Goal: Task Accomplishment & Management: Manage account settings

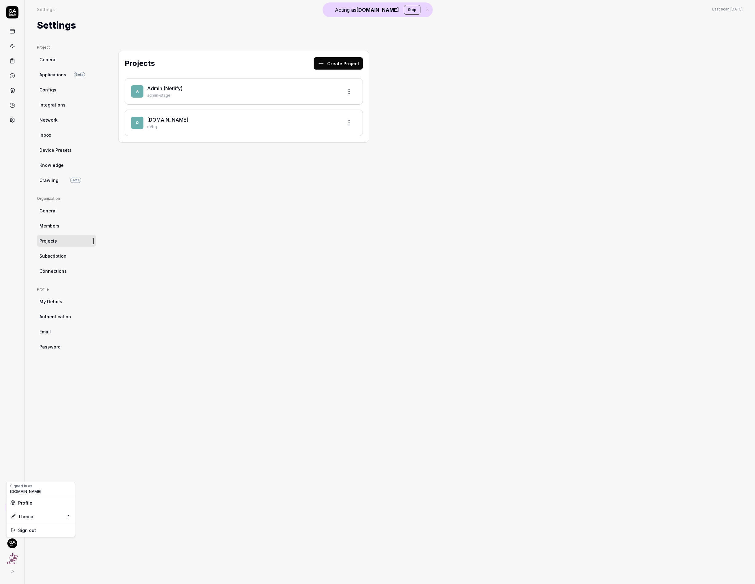
click at [10, 541] on html "Acting as QA.tech Stop Settings Settings Last scan: Aug 14 2025 Settings Projec…" at bounding box center [377, 292] width 755 height 584
click at [404, 10] on button "Stop" at bounding box center [412, 10] width 17 height 10
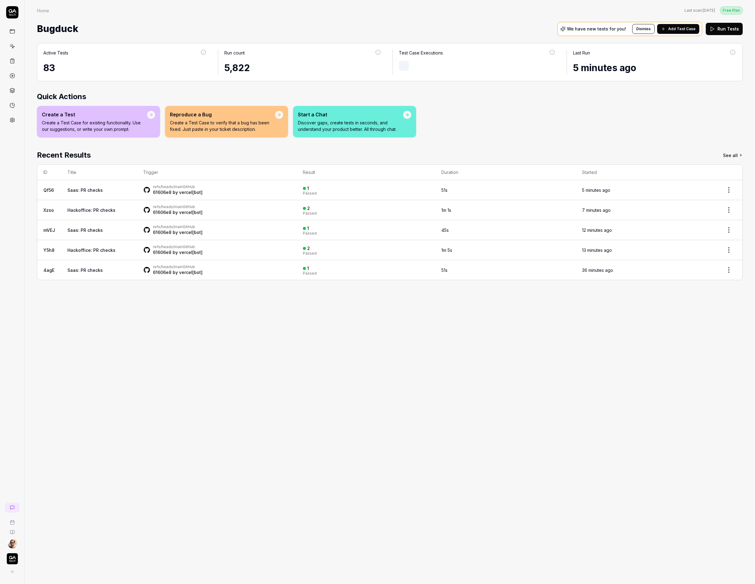
click at [9, 115] on link at bounding box center [12, 119] width 11 height 11
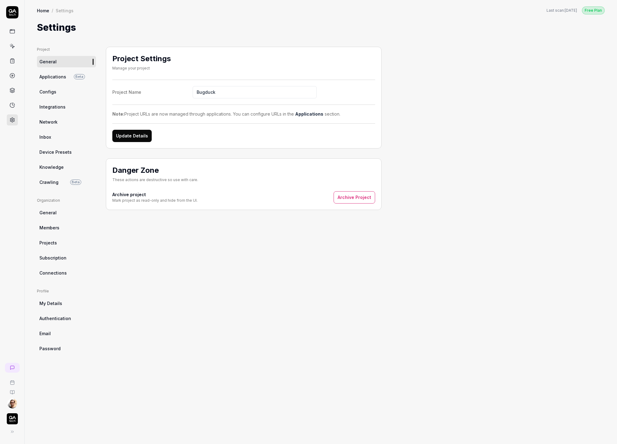
click at [54, 211] on span "General" at bounding box center [47, 213] width 17 height 6
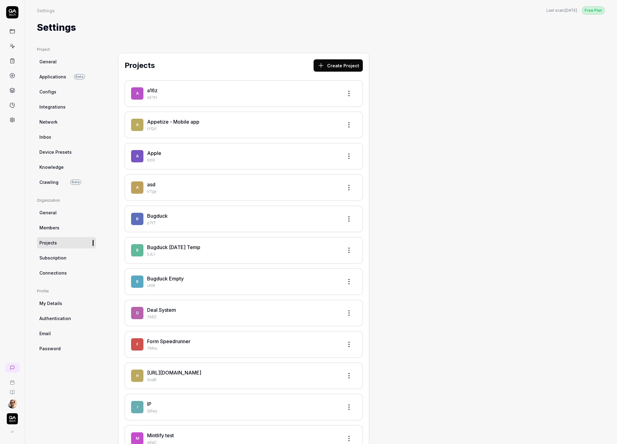
click at [11, 403] on html "Settings Free Plan Settings Last scan: Aug 14 2025 Free Plan Settings Project G…" at bounding box center [308, 222] width 617 height 444
click at [97, 395] on link "Organizations" at bounding box center [107, 402] width 54 height 14
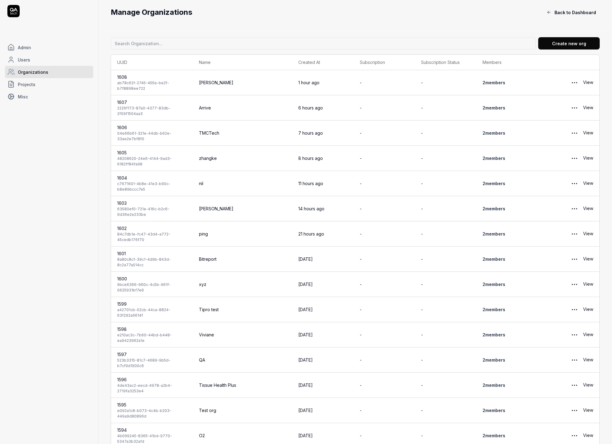
click at [28, 78] on link "Projects" at bounding box center [49, 84] width 88 height 12
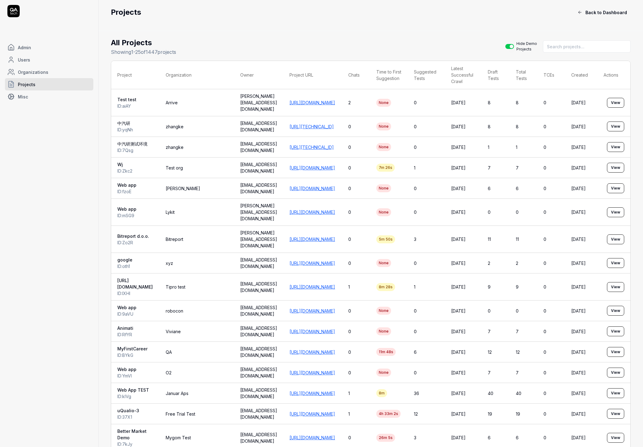
drag, startPoint x: 342, startPoint y: 244, endPoint x: 354, endPoint y: 260, distance: 20.4
drag, startPoint x: 363, startPoint y: 269, endPoint x: 362, endPoint y: 266, distance: 3.3
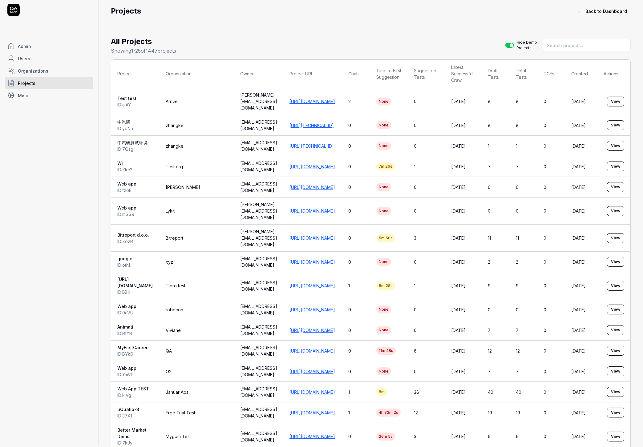
scroll to position [0, 0]
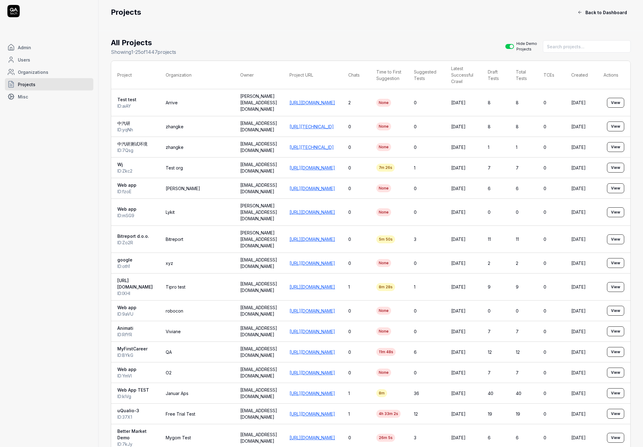
drag, startPoint x: 362, startPoint y: 264, endPoint x: 359, endPoint y: 272, distance: 7.7
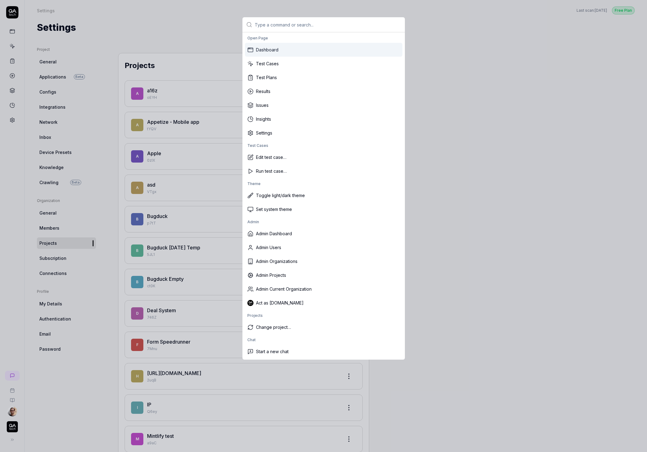
type input "i"
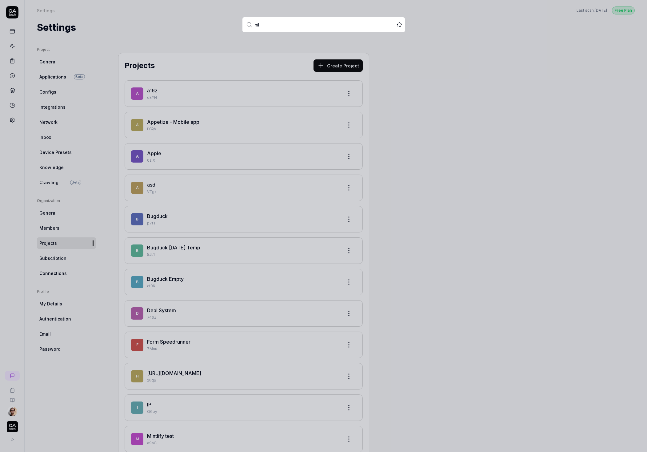
type input "nile"
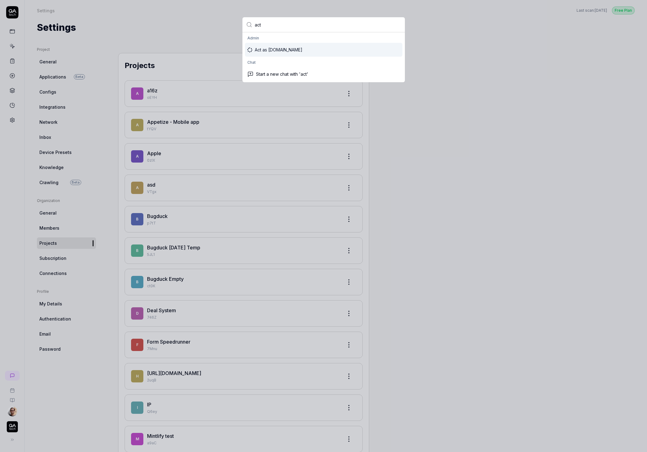
type input "act"
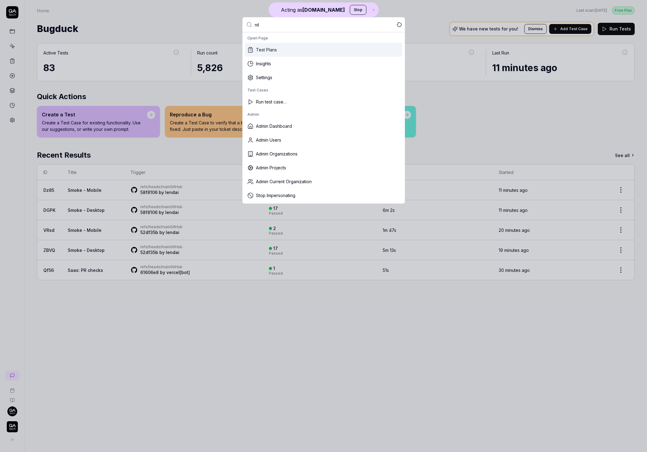
type input "nile"
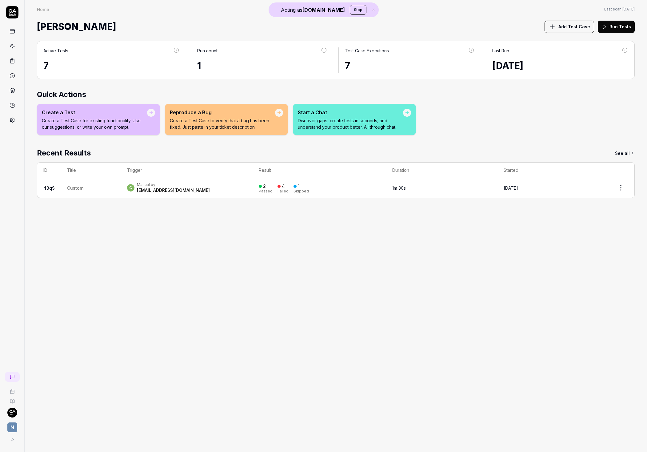
click at [14, 120] on icon at bounding box center [12, 120] width 4 height 5
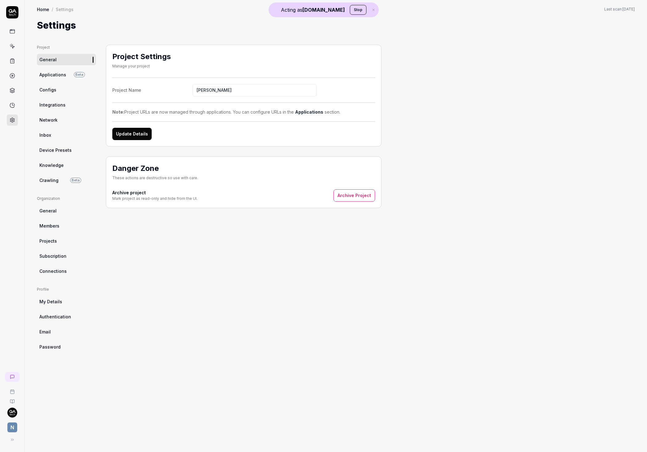
click at [53, 256] on span "Subscription" at bounding box center [52, 256] width 27 height 6
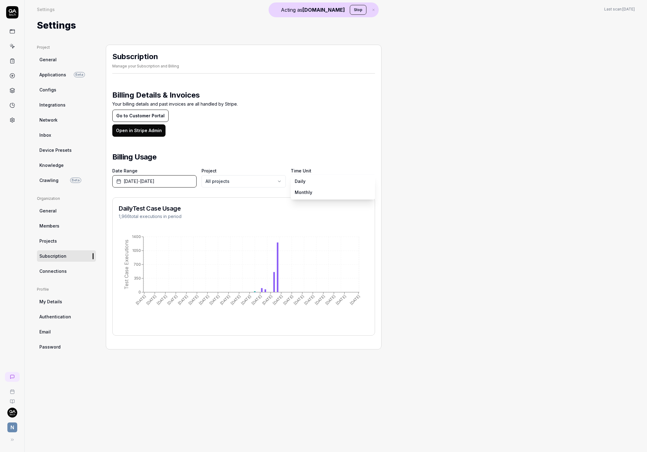
click at [326, 184] on body "Acting as QA.tech Stop N Settings Settings Last scan: Jul 3 2025 Settings Proje…" at bounding box center [323, 226] width 647 height 452
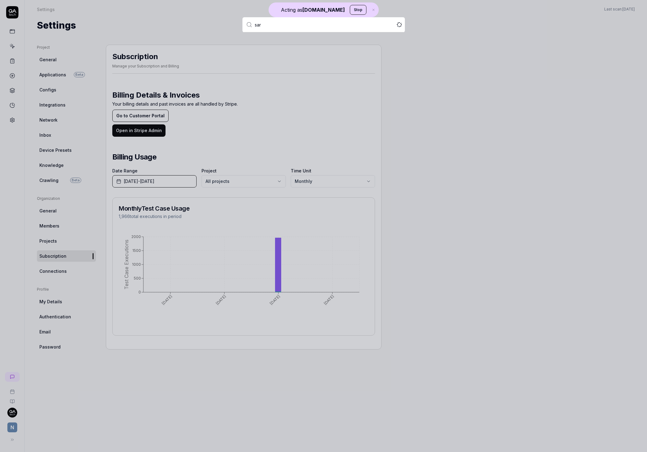
type input "sart"
type input "smartlin"
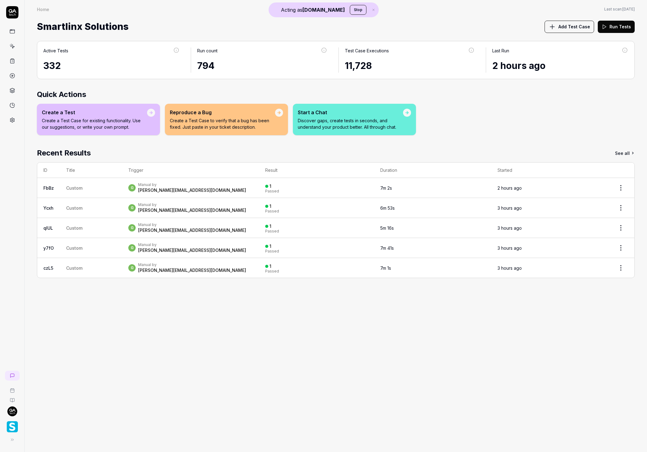
click at [14, 413] on html "Acting as QA.tech Stop Home Home Last scan: Aug 13 2025 Smartlinx Solutions Add…" at bounding box center [323, 226] width 647 height 452
click at [7, 433] on html "Acting as QA.tech Stop Home Home Last scan: Aug 13 2025 Smartlinx Solutions Add…" at bounding box center [323, 226] width 647 height 452
click at [13, 426] on img "button" at bounding box center [12, 426] width 11 height 11
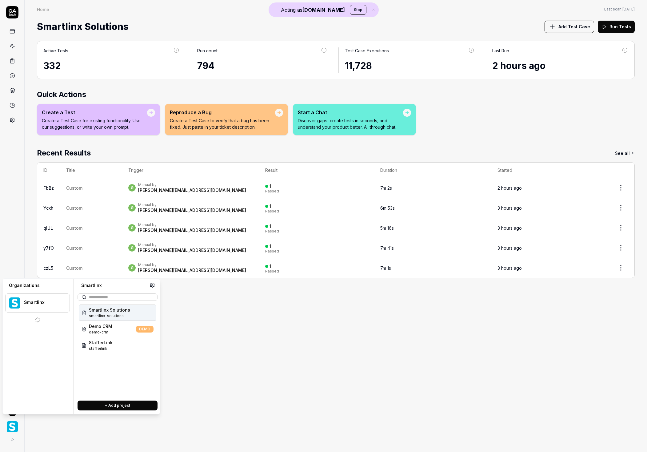
click at [30, 155] on div "Active Tests 332 Run count 794 Test Case Executions 11,728 Last Run 2 hours ago…" at bounding box center [336, 243] width 623 height 417
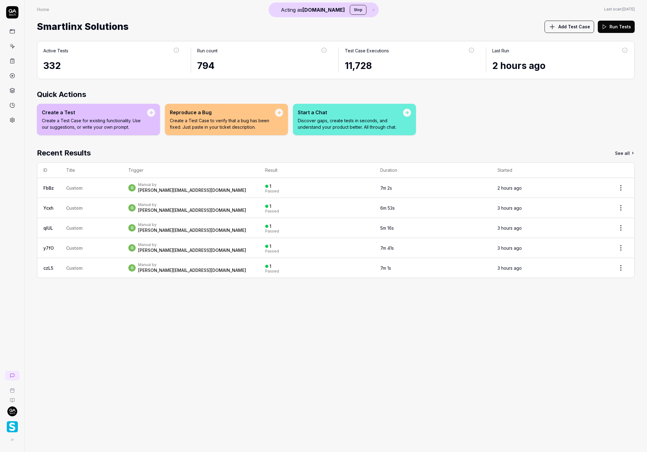
click at [17, 127] on div at bounding box center [12, 226] width 25 height 452
click at [15, 122] on link at bounding box center [12, 119] width 11 height 11
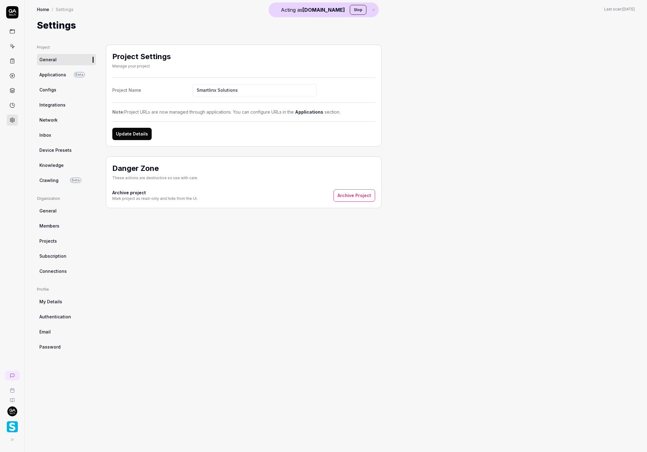
click at [67, 259] on link "Subscription" at bounding box center [66, 255] width 59 height 11
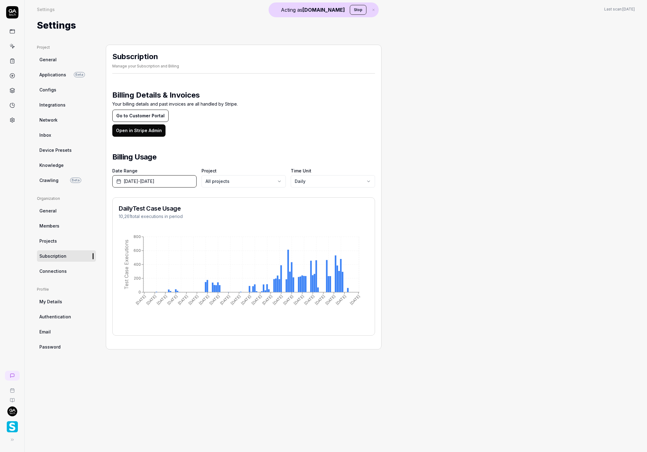
click at [458, 311] on div "Project General Applications Beta Configs Integrations Network Inbox Device Pre…" at bounding box center [336, 242] width 598 height 395
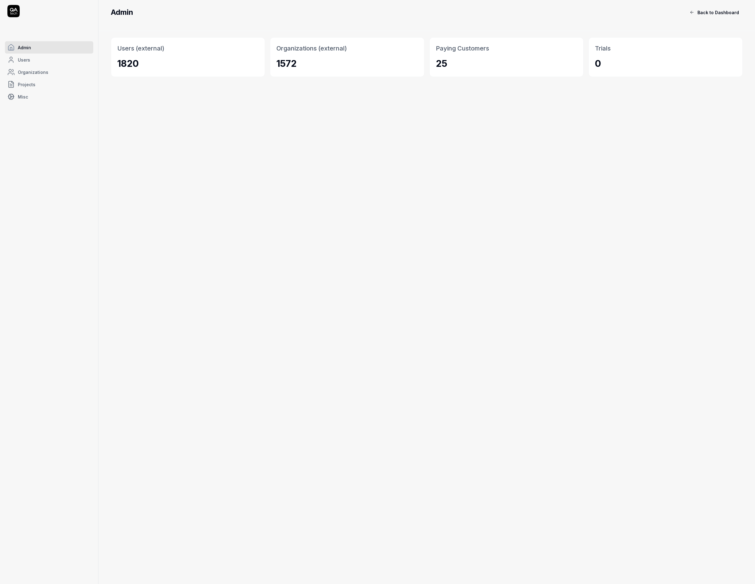
click at [31, 86] on span "Projects" at bounding box center [27, 84] width 18 height 6
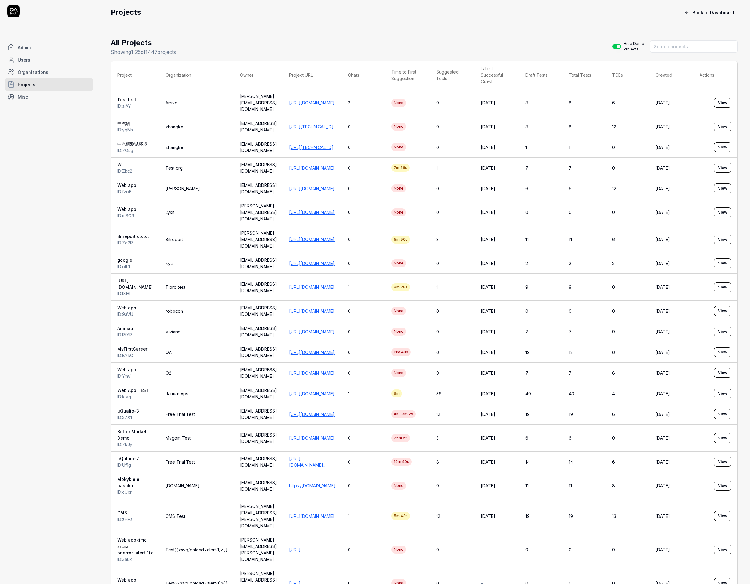
click at [335, 100] on link "https://app.qa.tech/" at bounding box center [312, 102] width 46 height 5
click at [334, 124] on link "http://123.127.38.148:18237/login" at bounding box center [311, 126] width 44 height 5
click at [334, 145] on link "http://123.127.38.148:18237/login" at bounding box center [311, 147] width 44 height 5
click at [335, 165] on link "https://wajeeh-qa.vercel.app" at bounding box center [312, 167] width 46 height 5
click at [335, 186] on link "https://adscarry.com" at bounding box center [312, 188] width 46 height 5
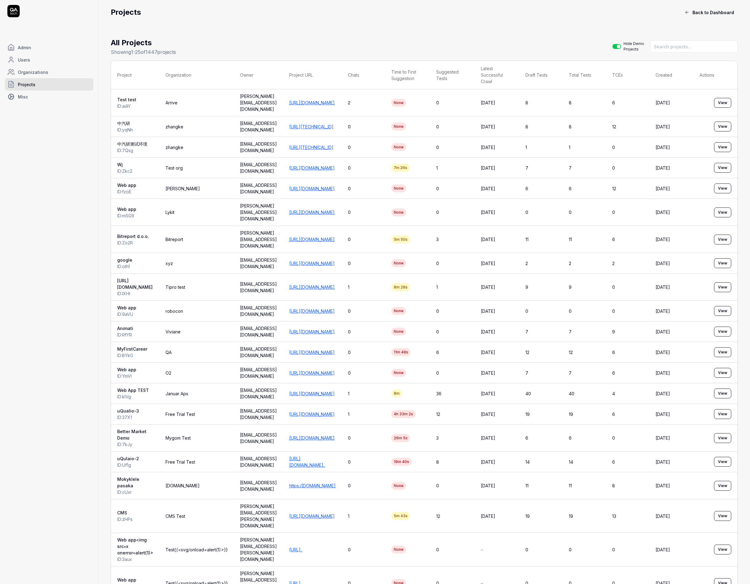
click at [342, 205] on td "https://stg16.timmyio.dev" at bounding box center [312, 212] width 59 height 27
click at [335, 210] on link "https://stg16.timmyio.dev" at bounding box center [312, 212] width 46 height 5
click at [335, 237] on link "https://web.bitreport.app" at bounding box center [312, 239] width 46 height 5
click at [335, 261] on link "https://google.com" at bounding box center [312, 263] width 46 height 5
click at [335, 284] on link "https://www.nuolaidos.lt/" at bounding box center [312, 286] width 46 height 5
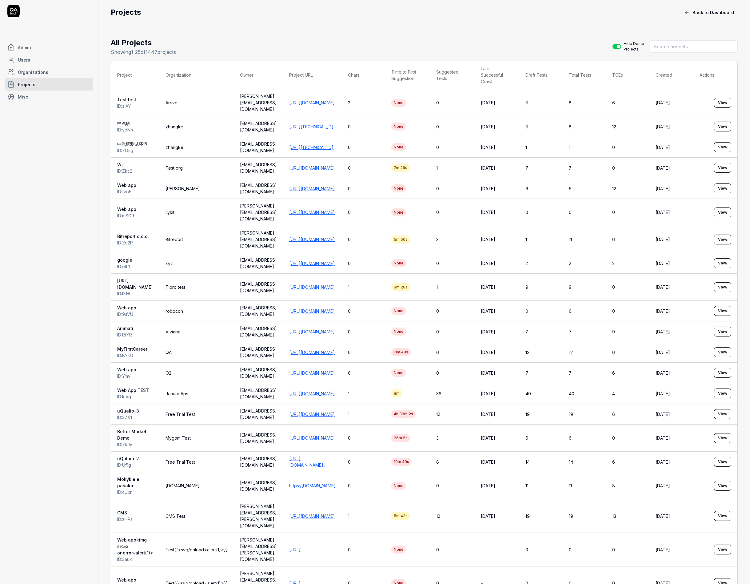
click at [335, 308] on link "https://dev.example.com" at bounding box center [312, 310] width 46 height 5
click at [335, 329] on link "https://www.saucedemo.com/" at bounding box center [312, 331] width 46 height 5
click at [335, 350] on link "https://applicant.myfirstcareer.id" at bounding box center [312, 352] width 46 height 5
click at [335, 370] on link "https://www.tesla.com/" at bounding box center [312, 372] width 46 height 5
click at [335, 391] on link "https://app.test.januar.com/" at bounding box center [312, 393] width 46 height 5
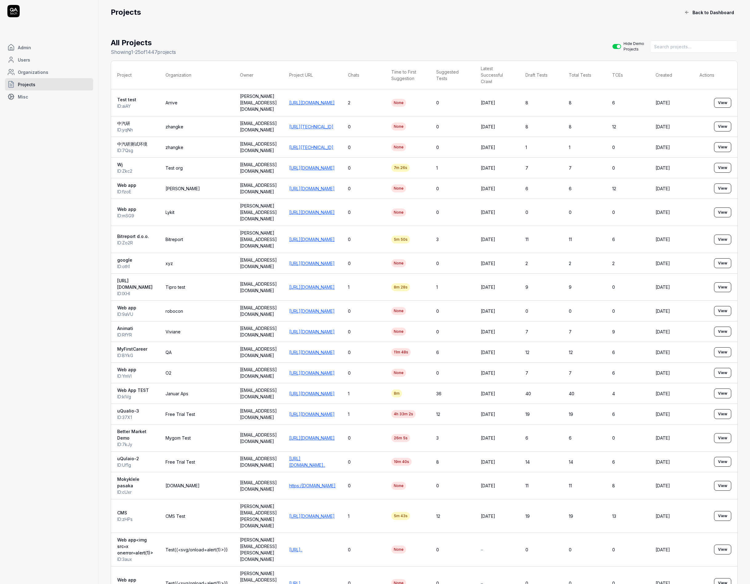
click at [335, 412] on link "https://issue606.development.uqualio.com/" at bounding box center [312, 414] width 46 height 5
click at [335, 435] on link "https://bettermarket.io/" at bounding box center [312, 437] width 46 height 5
click at [325, 456] on link "https://issue606.development.uqualio.com/admin-das..." at bounding box center [307, 462] width 36 height 12
click at [336, 483] on link "https:/mokyklele-fe.mygom-test.tech" at bounding box center [312, 485] width 46 height 5
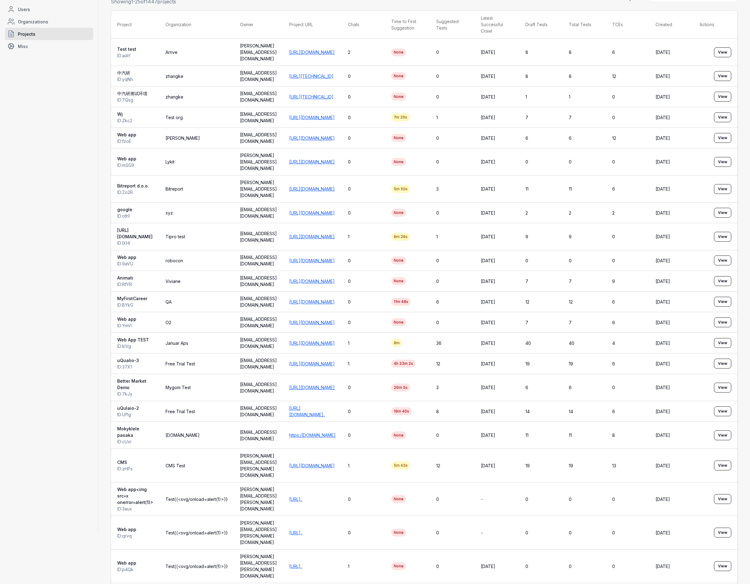
scroll to position [57, 0]
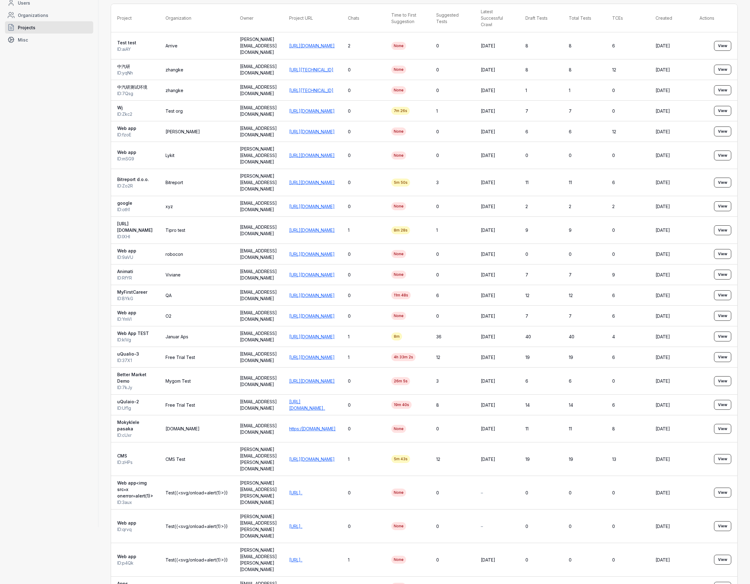
click at [303, 490] on link "https://2ruumho69a44lmnb8bu980v1csij6bu0.oastify.c..." at bounding box center [295, 492] width 13 height 5
click at [303, 524] on link "https://2ruumho69a44lmnb8bu980v1csij6bu0.oastify.c..." at bounding box center [295, 526] width 13 height 5
click at [303, 557] on link "https://2ruumho69a44lmnb8bu980v1csij6bu0.oastify.c..." at bounding box center [295, 559] width 13 height 5
click at [335, 584] on link "https://qa-advanced.jonasapp.com:8091/JD/" at bounding box center [312, 586] width 46 height 5
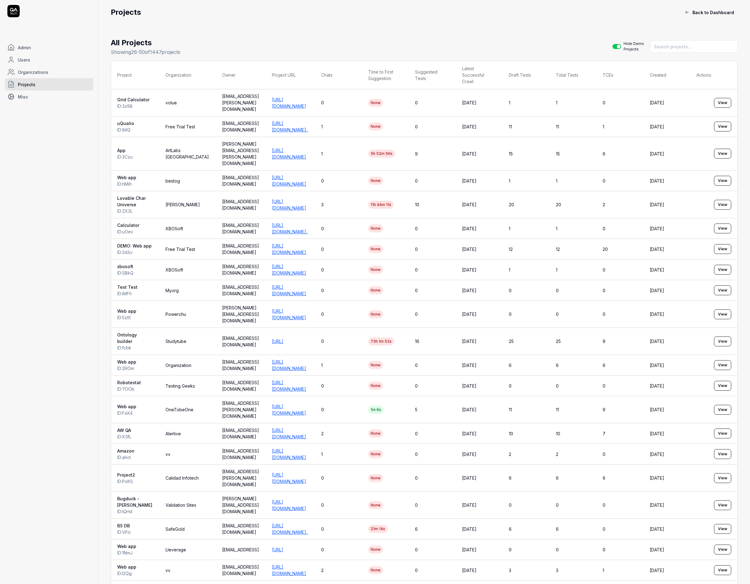
drag, startPoint x: 346, startPoint y: 103, endPoint x: 351, endPoint y: 123, distance: 20.0
drag, startPoint x: 380, startPoint y: 292, endPoint x: 378, endPoint y: 274, distance: 18.6
click at [315, 280] on td "https://facebook.com" at bounding box center [290, 290] width 49 height 21
drag, startPoint x: 368, startPoint y: 441, endPoint x: 363, endPoint y: 431, distance: 11.2
click at [315, 444] on td "https://www.amazon.com" at bounding box center [290, 454] width 49 height 21
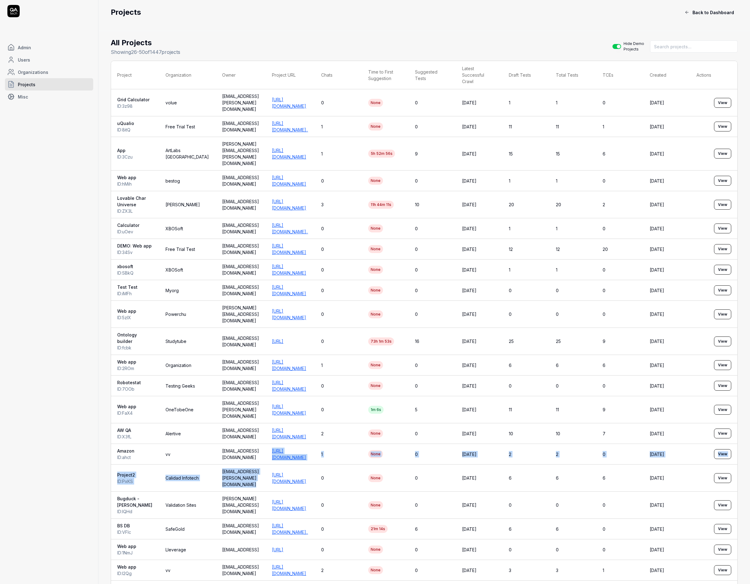
click at [372, 430] on tbody "Grid Calculator ID: 3z98 volue wiktor.skorczewski@volue.com https://grid-calcul…" at bounding box center [424, 385] width 627 height 593
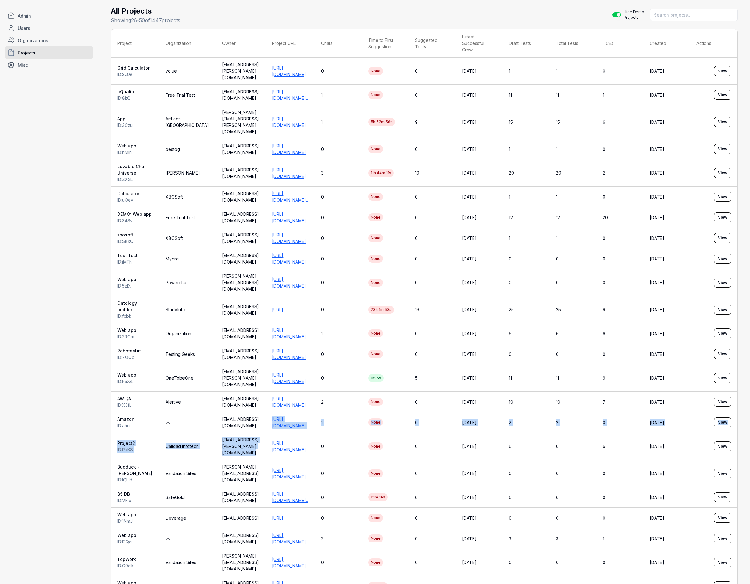
drag, startPoint x: 370, startPoint y: 511, endPoint x: 369, endPoint y: 499, distance: 12.4
click at [369, 498] on tbody "Grid Calculator ID: 3z98 volue wiktor.skorczewski@volue.com https://grid-calcul…" at bounding box center [424, 354] width 627 height 593
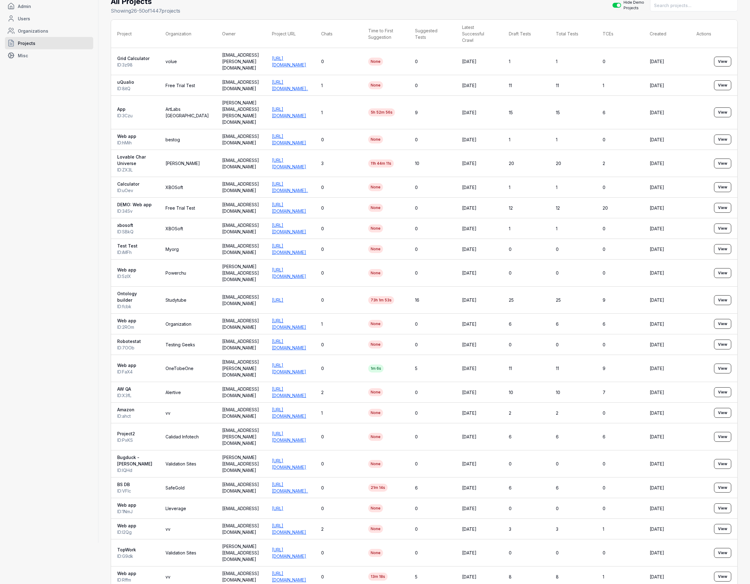
drag, startPoint x: 359, startPoint y: 547, endPoint x: 358, endPoint y: 535, distance: 11.7
click at [315, 566] on td "https://www.bing.com" at bounding box center [290, 576] width 49 height 21
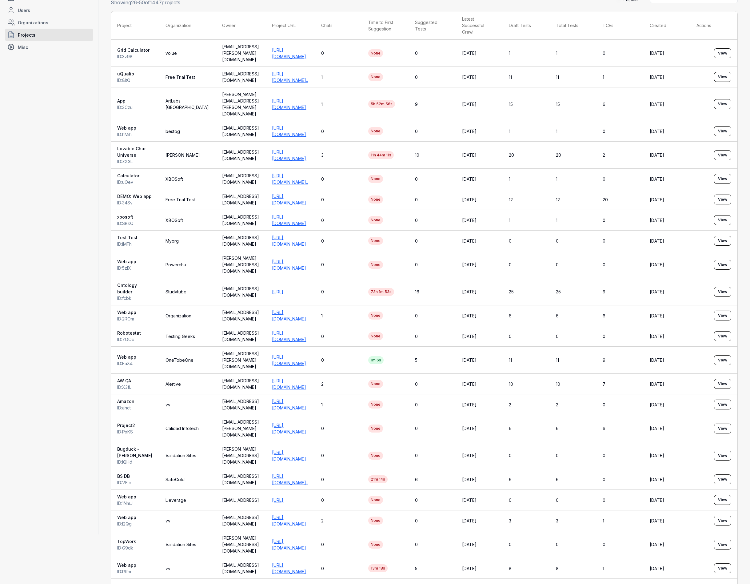
scroll to position [83, 0]
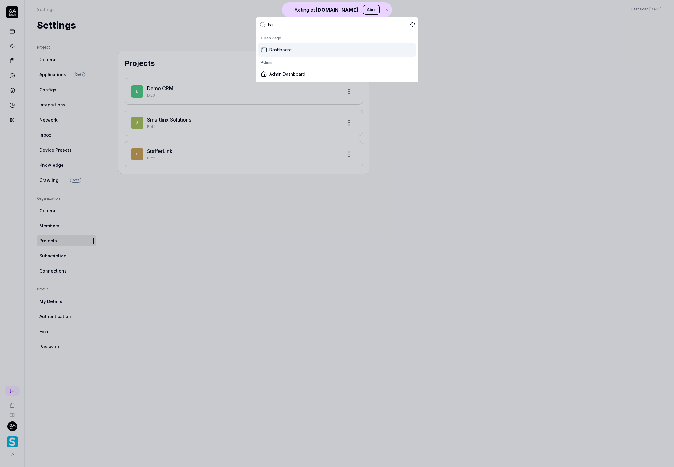
type input "bug"
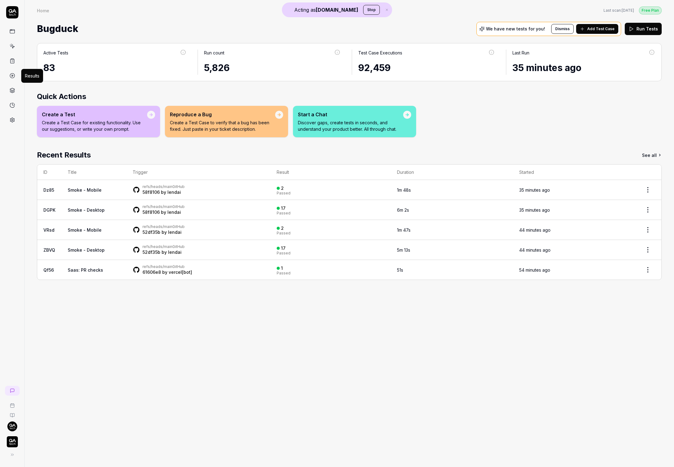
click at [12, 75] on icon at bounding box center [13, 76] width 6 height 6
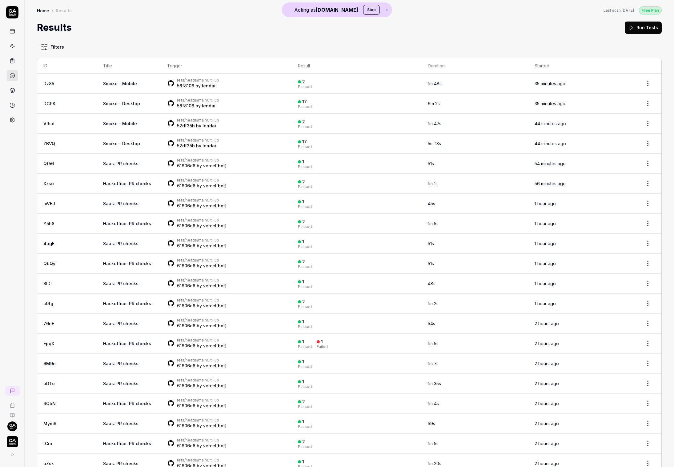
click at [199, 83] on div "refs/heads/main GitHub 58f8106 by [PERSON_NAME]" at bounding box center [226, 83] width 119 height 11
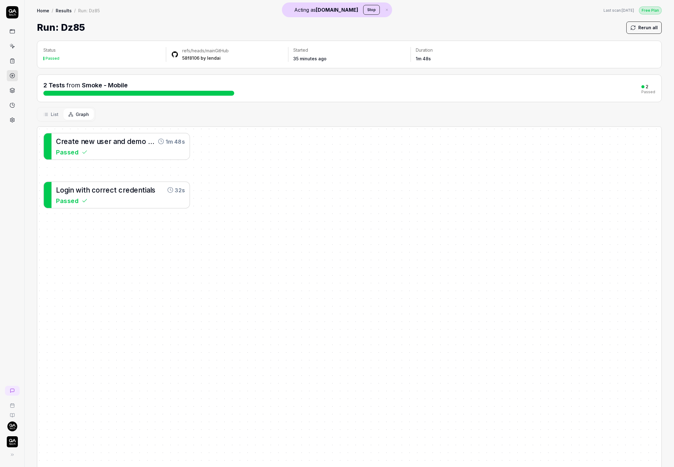
click at [191, 38] on div "Status Passed refs/heads/main GitHub 58f8106 by lendai Started 35 minutes ago D…" at bounding box center [349, 273] width 649 height 478
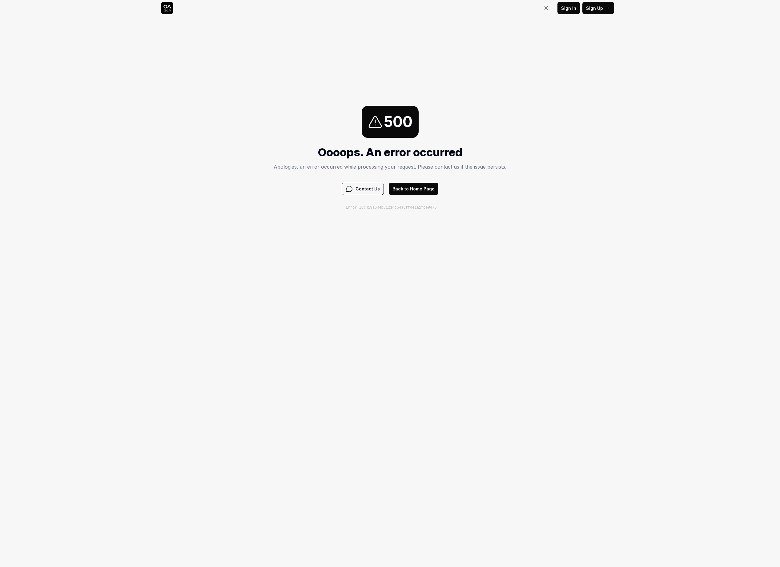
click at [405, 188] on button "Back to Home Page" at bounding box center [414, 189] width 50 height 12
click at [420, 204] on div "Error ID: e162c1f702ea4b13ae78e093b6014e1d" at bounding box center [387, 202] width 233 height 15
click at [424, 193] on button "Back to Home Page" at bounding box center [414, 189] width 50 height 12
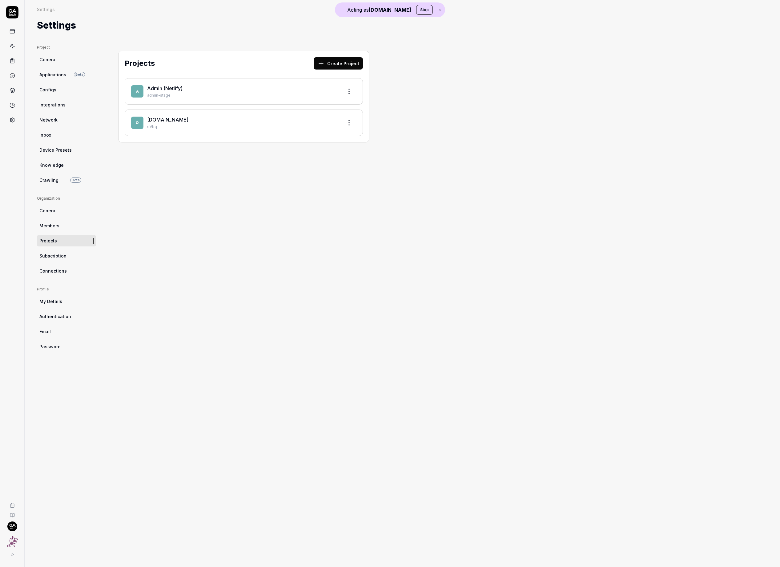
click at [11, 16] on icon at bounding box center [12, 12] width 12 height 12
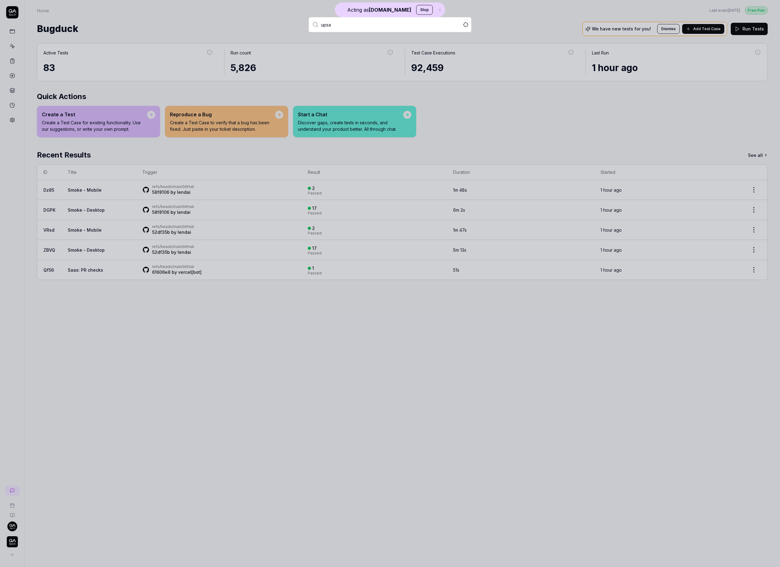
type input "upsal"
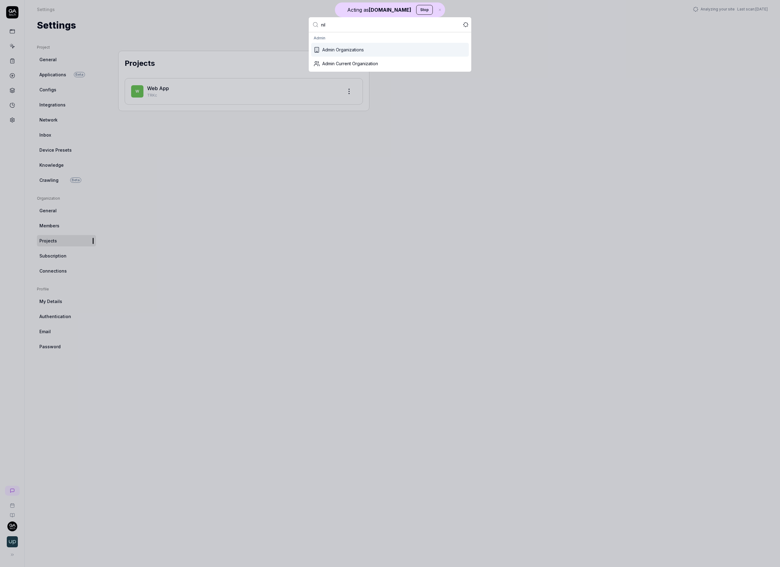
type input "nile"
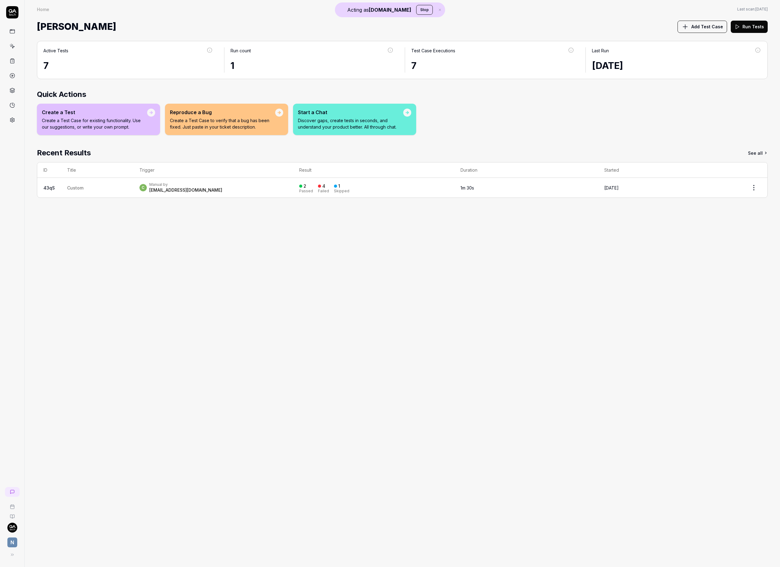
click at [12, 530] on html "Acting as QA.tech Stop N Home Home Last scan: Jul 3 2025 Fleming Add Test Case …" at bounding box center [390, 283] width 780 height 567
drag, startPoint x: 145, startPoint y: 285, endPoint x: 38, endPoint y: 155, distance: 169.5
click at [145, 281] on html "Acting as QA.tech Stop N Home Home Last scan: Jul 3 2025 Fleming Add Test Case …" at bounding box center [390, 283] width 780 height 567
click at [11, 542] on span "N" at bounding box center [12, 543] width 10 height 10
click at [112, 466] on span "fleming-dev" at bounding box center [112, 465] width 47 height 6
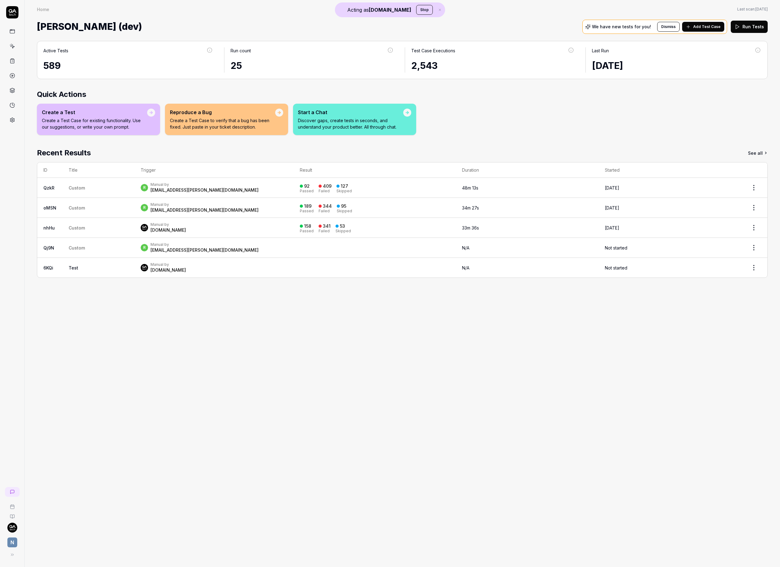
click at [247, 189] on div "r Manual by roman.crooke@nilehq.com" at bounding box center [214, 187] width 147 height 11
click at [218, 193] on div "r Manual by roman.crooke@nilehq.com" at bounding box center [214, 187] width 147 height 11
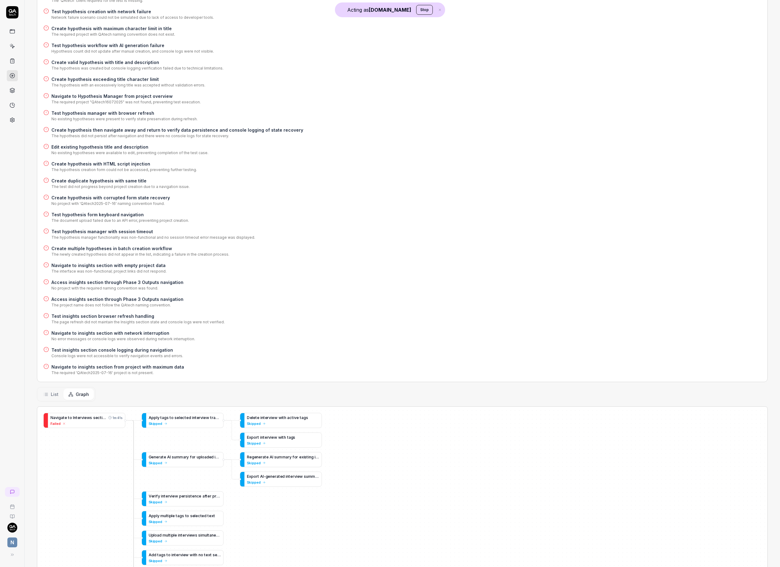
scroll to position [6964, 0]
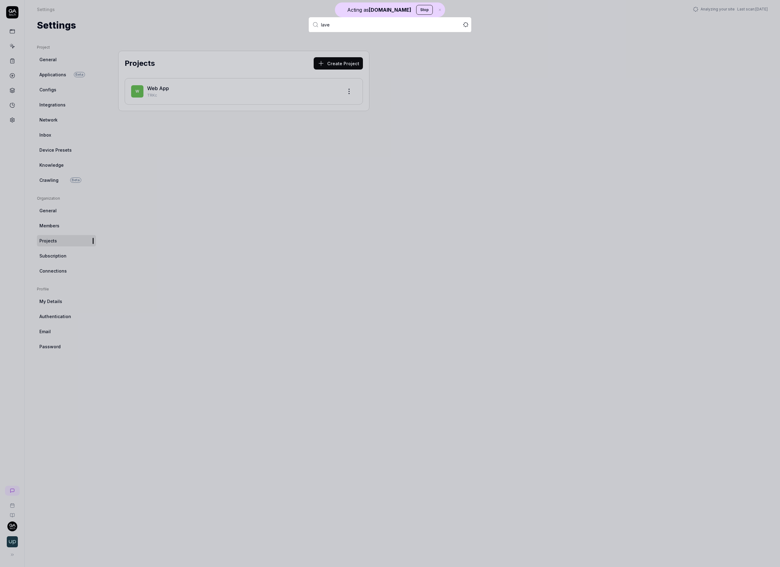
type input "lav"
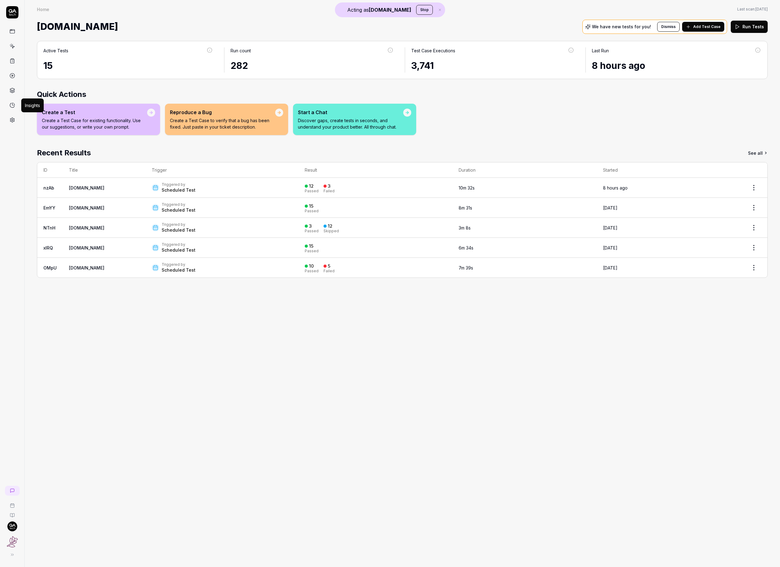
click at [15, 122] on link at bounding box center [12, 119] width 11 height 11
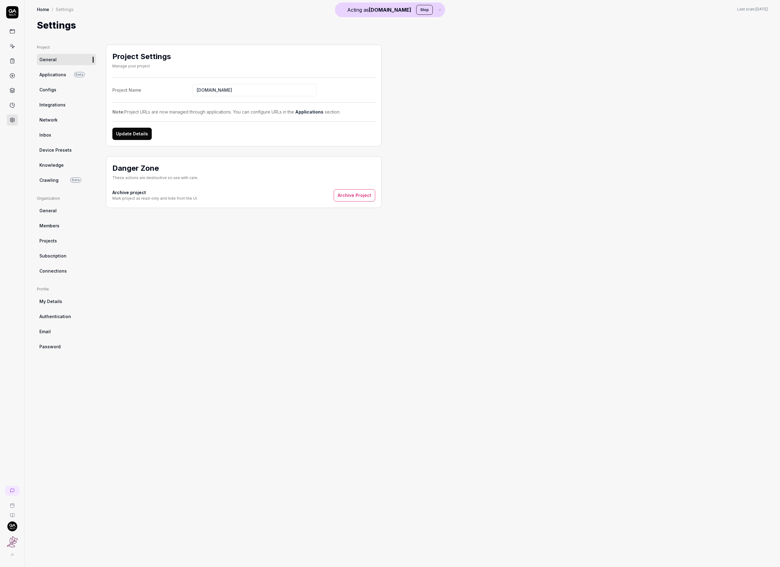
click at [58, 260] on link "Subscription" at bounding box center [66, 255] width 59 height 11
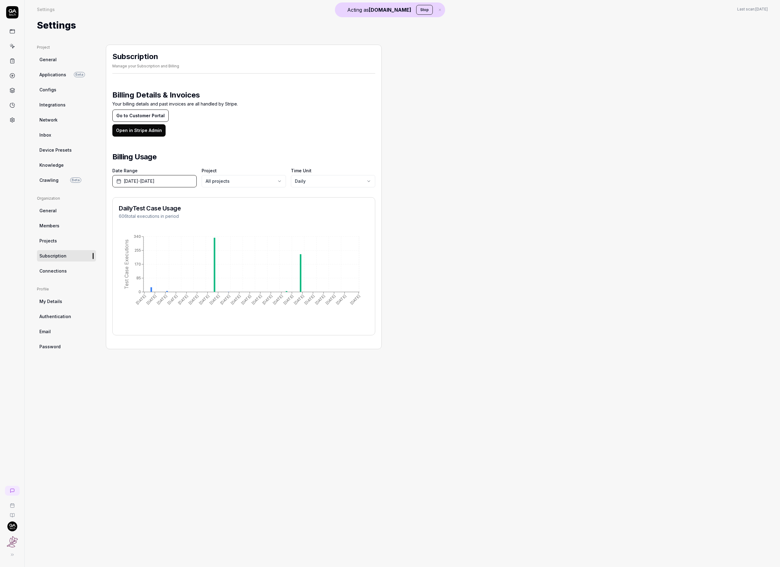
click at [322, 179] on body "Acting as [DOMAIN_NAME] Stop Settings Settings Last scan: [DATE] Settings Proje…" at bounding box center [390, 283] width 780 height 567
click at [321, 182] on body "Acting as [DOMAIN_NAME] Stop Settings Settings Last scan: [DATE] Settings Proje…" at bounding box center [390, 283] width 780 height 567
